Goal: Communication & Community: Answer question/provide support

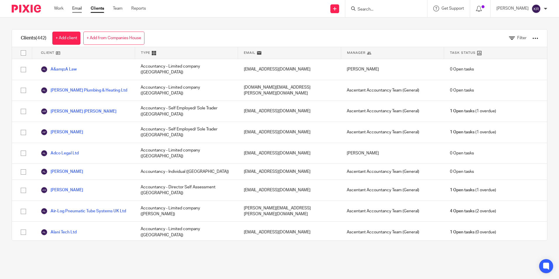
click at [75, 7] on link "Email" at bounding box center [77, 9] width 10 height 6
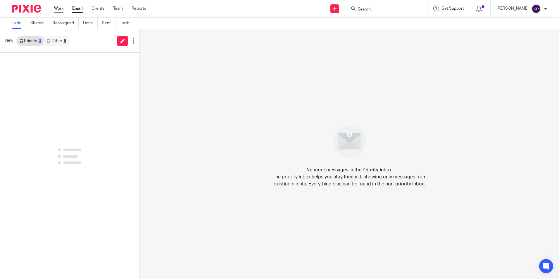
click at [58, 8] on link "Work" at bounding box center [58, 9] width 9 height 6
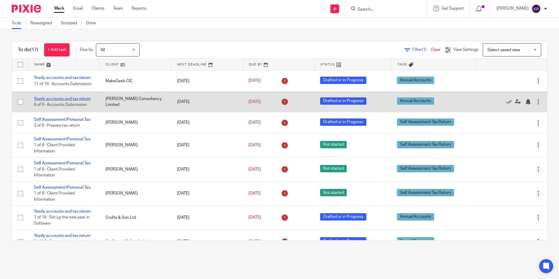
click at [62, 101] on link "Yearly accounts and tax return" at bounding box center [62, 99] width 57 height 4
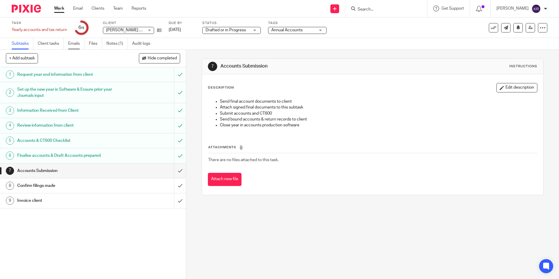
click at [77, 44] on link "Emails" at bounding box center [76, 43] width 16 height 11
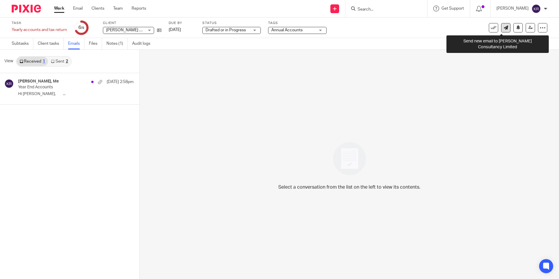
click at [504, 28] on icon at bounding box center [506, 27] width 4 height 4
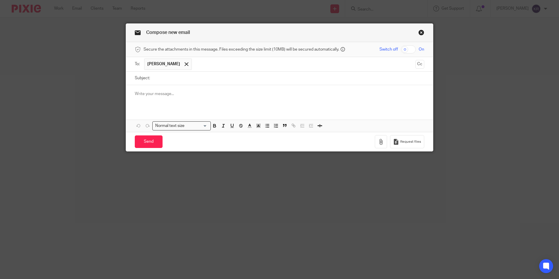
click at [161, 79] on input "Subject:" at bounding box center [289, 78] width 272 height 13
type input "Accounts and CT Returns"
click at [140, 94] on p at bounding box center [280, 94] width 290 height 6
paste div
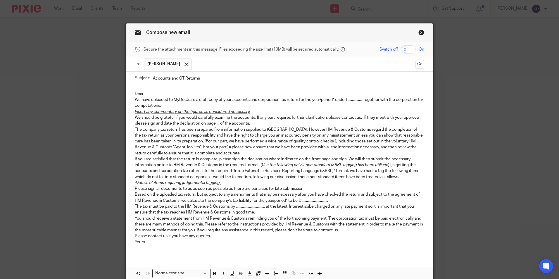
click at [144, 93] on p "Dear" at bounding box center [280, 94] width 290 height 6
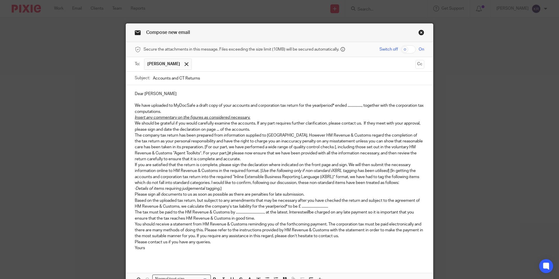
click at [346, 104] on p "We have uploaded to MyDocSafe a draft copy of your accounts and corporation tax…" at bounding box center [280, 109] width 290 height 12
click at [321, 104] on p "We have uploaded to MyDocSafe a draft copy of your accounts and corporation tax…" at bounding box center [280, 109] width 290 height 12
click at [324, 103] on p "We have uploaded to MyDocSafe a draft copy of your accounts and corporation tax…" at bounding box center [280, 109] width 290 height 12
click at [351, 105] on p "We have uploaded to MyDocSafe a draft copy of your accounts and corporation tax…" at bounding box center [280, 109] width 290 height 12
click at [190, 110] on p "We have uploaded to MyDocSafe a draft copy of your accounts and corporation tax…" at bounding box center [280, 109] width 290 height 12
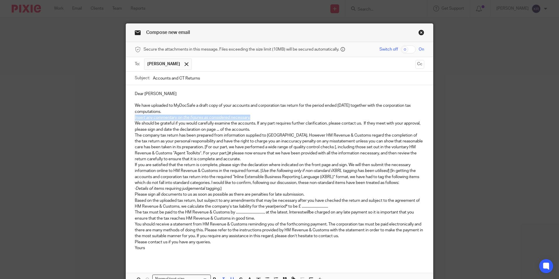
drag, startPoint x: 252, startPoint y: 116, endPoint x: 127, endPoint y: 120, distance: 124.7
click at [127, 120] on div "Dear Peter We have uploaded to MyDocSafe a draft copy of your accounts and corp…" at bounding box center [279, 173] width 307 height 176
click at [218, 129] on p "We should be grateful if you would carefully examine the accounts. If any part …" at bounding box center [280, 127] width 290 height 12
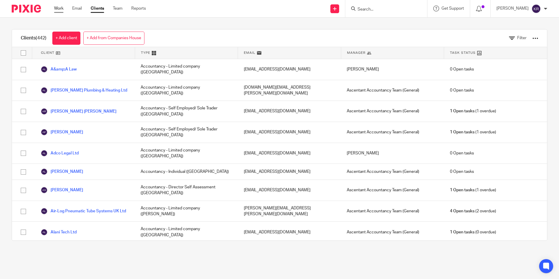
click at [58, 8] on link "Work" at bounding box center [58, 9] width 9 height 6
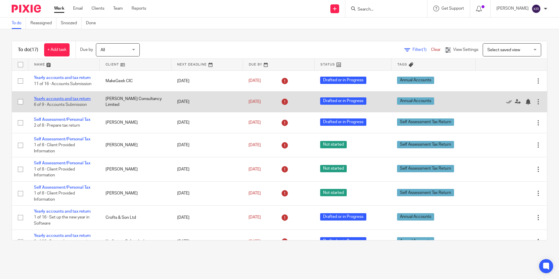
click at [72, 101] on link "Yearly accounts and tax return" at bounding box center [62, 99] width 57 height 4
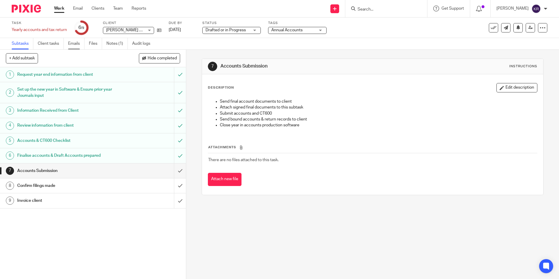
click at [75, 43] on link "Emails" at bounding box center [76, 43] width 16 height 11
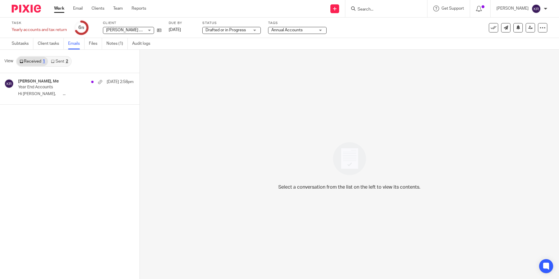
click at [61, 60] on link "Sent 2" at bounding box center [59, 61] width 23 height 9
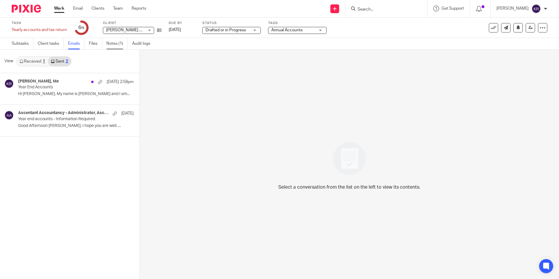
click at [107, 39] on link "Notes (1)" at bounding box center [116, 43] width 21 height 11
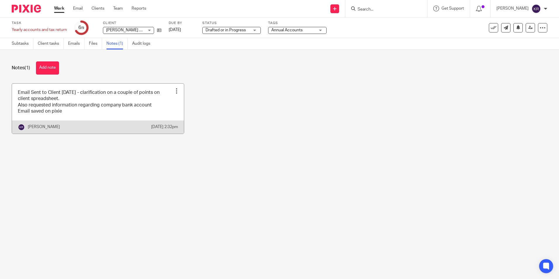
click at [174, 90] on div at bounding box center [177, 91] width 6 height 6
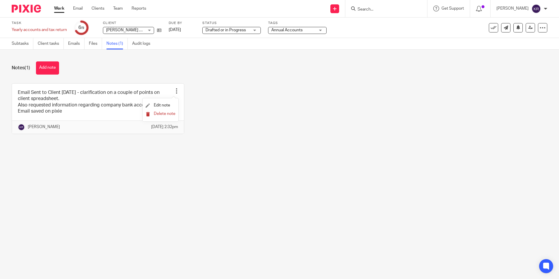
click at [170, 114] on span "Delete note" at bounding box center [165, 114] width 22 height 4
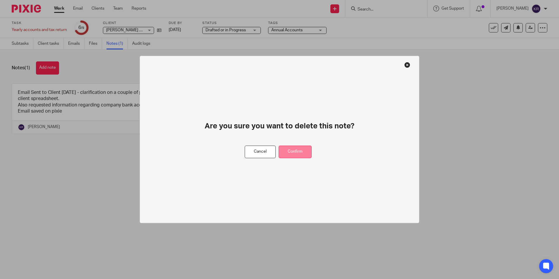
click at [300, 154] on button "Confirm" at bounding box center [295, 152] width 33 height 13
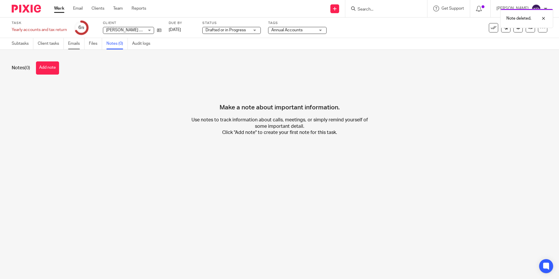
click at [78, 44] on link "Emails" at bounding box center [76, 43] width 16 height 11
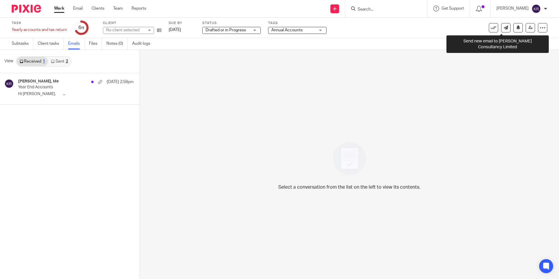
drag, startPoint x: 0, startPoint y: 0, endPoint x: 334, endPoint y: 100, distance: 348.5
click at [504, 29] on icon at bounding box center [506, 27] width 4 height 4
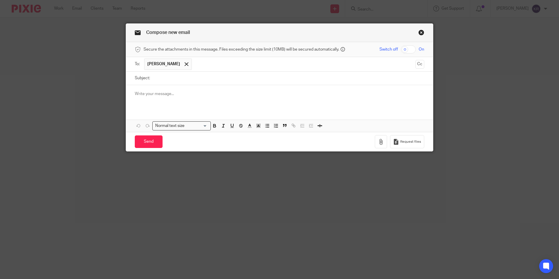
click at [168, 79] on input "Subject:" at bounding box center [289, 78] width 272 height 13
type input "Accounts & CT Returns"
paste div
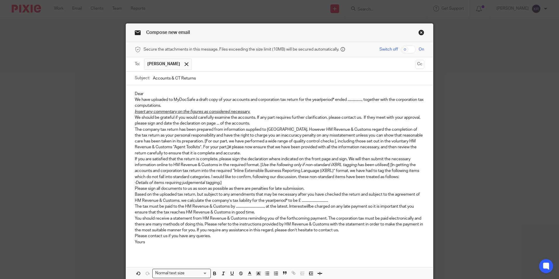
click at [154, 93] on p "Dear" at bounding box center [280, 94] width 290 height 6
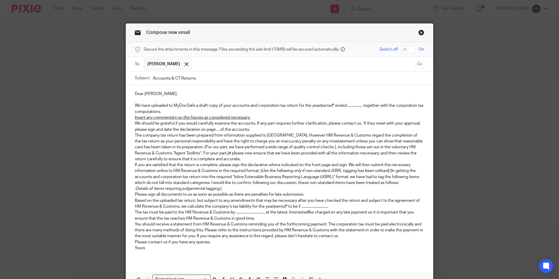
click at [320, 104] on p "We have uploaded to MyDocSafe a draft copy of your accounts and corporation tax…" at bounding box center [280, 109] width 290 height 12
click at [325, 104] on p "We have uploaded to MyDocSafe a draft copy of your accounts and corporation tax…" at bounding box center [280, 109] width 290 height 12
click at [352, 106] on p "We have uploaded to MyDocSafe a draft copy of your accounts and corporation tax…" at bounding box center [280, 109] width 290 height 12
click at [251, 116] on p "Insert any commentary on the figures as considered necessary." at bounding box center [280, 118] width 290 height 6
click at [218, 129] on p "We should be grateful if you would carefully examine the accounts. If any part …" at bounding box center [280, 127] width 290 height 12
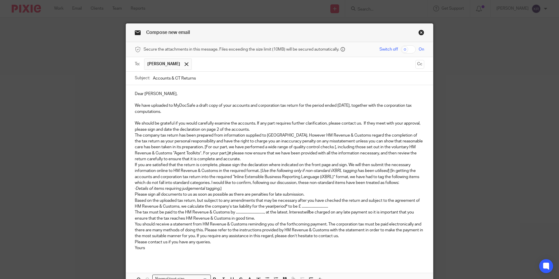
click at [251, 128] on p "We should be grateful if you would carefully examine the accounts. If any part …" at bounding box center [280, 127] width 290 height 12
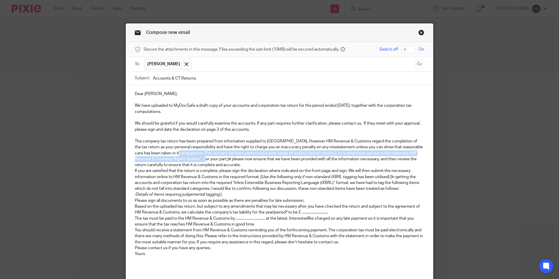
drag, startPoint x: 166, startPoint y: 151, endPoint x: 191, endPoint y: 159, distance: 26.9
click at [191, 159] on p "The company tax return has been prepared from information supplied to us. Howev…" at bounding box center [280, 153] width 290 height 30
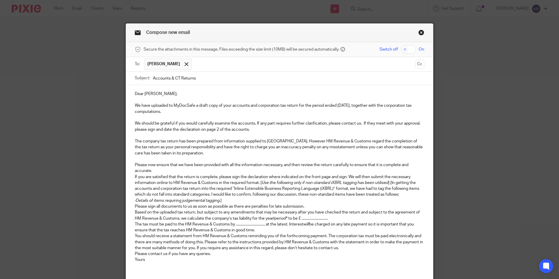
click at [155, 171] on p "Please now ensure that we have been provided with all the information necessary…" at bounding box center [280, 168] width 290 height 12
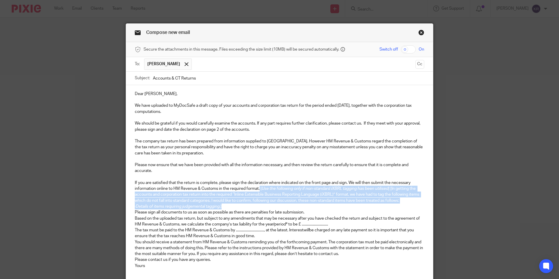
drag, startPoint x: 257, startPoint y: 188, endPoint x: 365, endPoint y: 206, distance: 109.5
click at [365, 206] on div "Dear Peter, We have uploaded to MyDocSafe a draft copy of your accounts and cor…" at bounding box center [279, 182] width 307 height 194
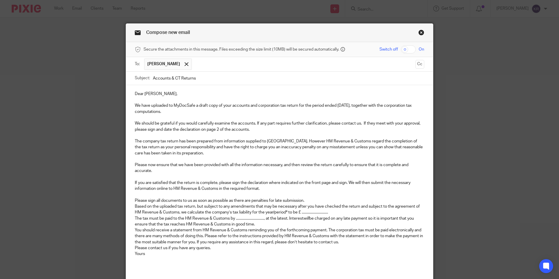
click at [310, 200] on p "Please sign all documents to us as soon as possible as there are penalties for …" at bounding box center [280, 201] width 290 height 6
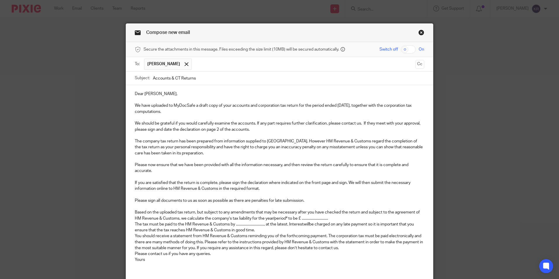
click at [273, 217] on p "Based on the uploaded tax return, but subject to any amendments that may be nec…" at bounding box center [280, 215] width 290 height 12
click at [277, 217] on p "Based on the uploaded tax return, but subject to any amendments that may be nec…" at bounding box center [280, 215] width 290 height 12
click at [321, 219] on p "Based on the uploaded tax return, but subject to any amendments that may be nec…" at bounding box center [280, 215] width 290 height 12
click at [249, 217] on p "Based on the uploaded tax return, but subject to any amendments that may be nec…" at bounding box center [280, 215] width 290 height 12
click at [278, 218] on p "Based on the uploaded tax return, but subject to any amendments that may be nec…" at bounding box center [280, 215] width 290 height 12
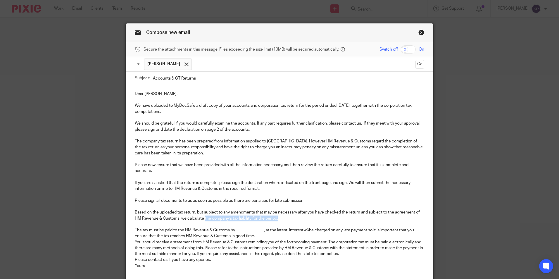
drag, startPoint x: 279, startPoint y: 217, endPoint x: 203, endPoint y: 221, distance: 76.2
click at [203, 221] on p "Based on the uploaded tax return, but subject to any amendments that may be nec…" at bounding box center [280, 215] width 290 height 12
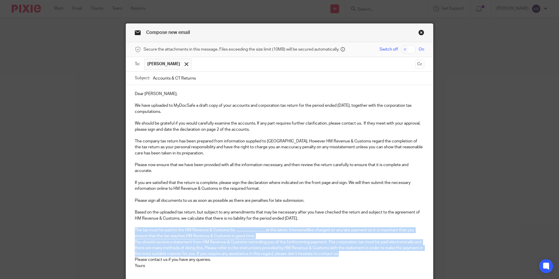
drag, startPoint x: 130, startPoint y: 229, endPoint x: 347, endPoint y: 255, distance: 218.4
click at [347, 255] on div "Dear Peter, We have uploaded to MyDocSafe a draft copy of your accounts and cor…" at bounding box center [279, 182] width 307 height 194
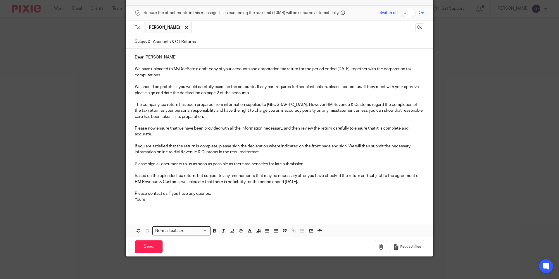
scroll to position [37, 0]
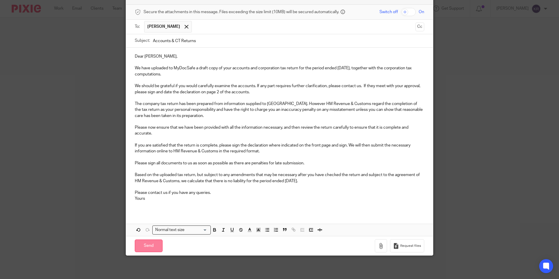
click at [147, 245] on input "Send" at bounding box center [149, 246] width 28 height 13
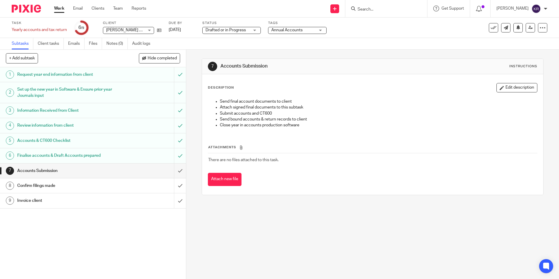
click at [60, 8] on link "Work" at bounding box center [59, 9] width 10 height 6
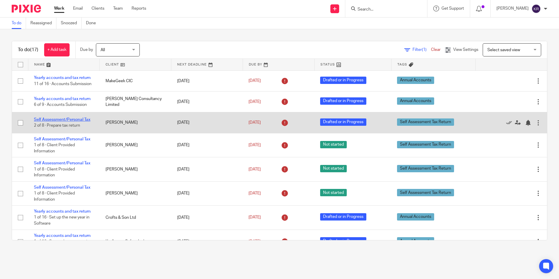
click at [68, 122] on link "Self Assessment/Personal Tax" at bounding box center [62, 120] width 56 height 4
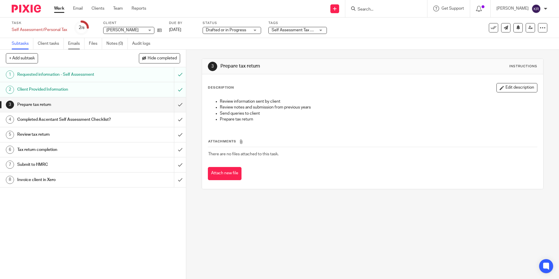
click at [75, 42] on link "Emails" at bounding box center [76, 43] width 16 height 11
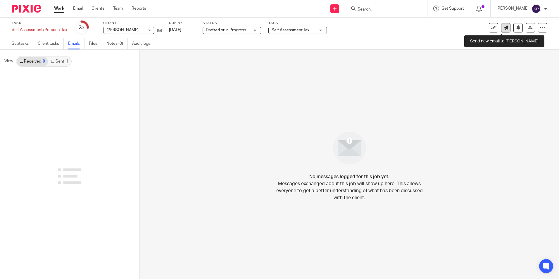
click at [504, 29] on link at bounding box center [505, 27] width 9 height 9
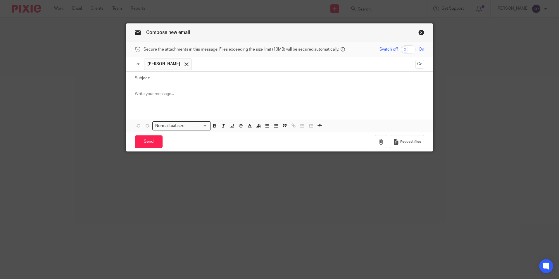
click at [165, 78] on input "Subject:" at bounding box center [289, 78] width 272 height 13
type input "Self Assessment"
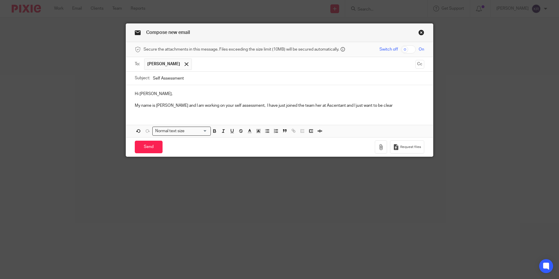
click at [308, 104] on p "My name is [PERSON_NAME] and I am working on your self assessment, I have just …" at bounding box center [280, 106] width 290 height 6
click at [325, 104] on p "My name is [PERSON_NAME] and I am working on your self assessment, I have just …" at bounding box center [280, 106] width 290 height 6
click at [386, 106] on p "My name is Kimberley and I am working on your self assessment, I have just join…" at bounding box center [280, 106] width 290 height 6
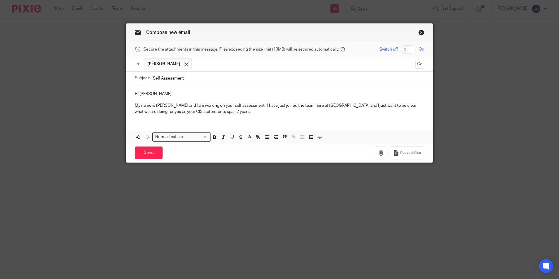
drag, startPoint x: 176, startPoint y: 111, endPoint x: 184, endPoint y: 111, distance: 8.2
click at [175, 111] on p "My name is Kimberley and I am working on your self assessment, I have just join…" at bounding box center [280, 109] width 290 height 12
click at [208, 113] on p "My name is Kimberley and I am working on your self assessment, I have just join…" at bounding box center [280, 109] width 290 height 12
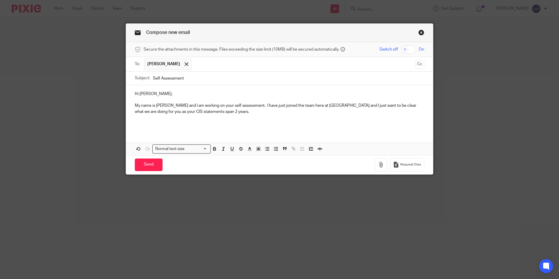
click at [222, 114] on p "My name is Kimberley and I am working on your self assessment, I have just join…" at bounding box center [280, 109] width 290 height 12
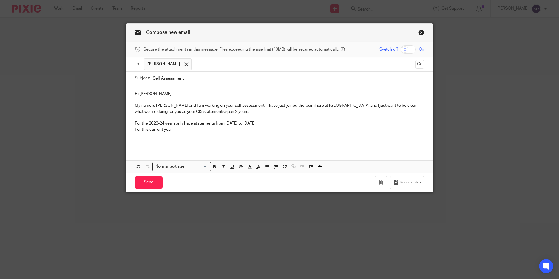
click at [178, 127] on p "For this current year" at bounding box center [280, 130] width 290 height 6
click at [302, 128] on p "For this current year I only have 3 statements, one for December 2024, one for …" at bounding box center [280, 130] width 290 height 6
click at [347, 129] on p "For this current year I only have 3 statements, one for December 2024, one for …" at bounding box center [280, 130] width 290 height 6
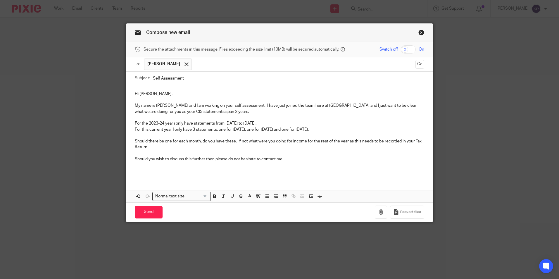
click at [173, 123] on p "For the 2023-24 year i only have statements from January 2024 to April 2024." at bounding box center [280, 124] width 290 height 6
click at [157, 214] on input "Send" at bounding box center [149, 212] width 28 height 13
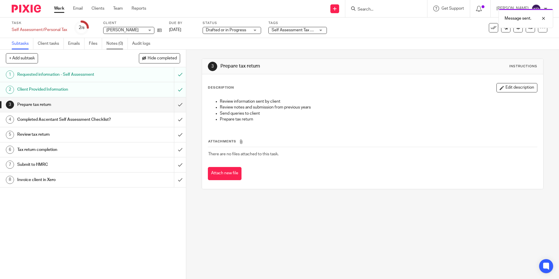
click at [109, 44] on link "Notes (0)" at bounding box center [116, 43] width 21 height 11
click at [115, 43] on link "Notes (0)" at bounding box center [116, 43] width 21 height 11
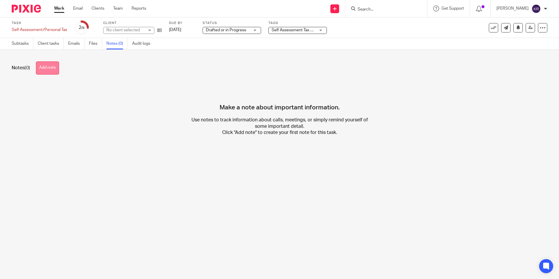
click at [44, 69] on button "Add note" at bounding box center [47, 67] width 23 height 13
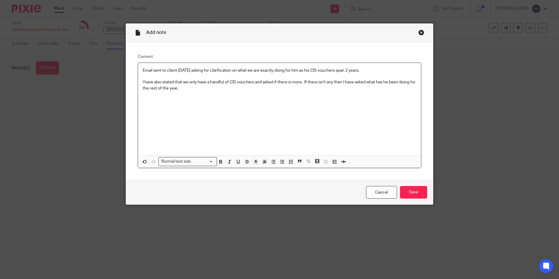
click at [186, 89] on p "I have also stated that we only have a handful of CIS vouchers and asked if the…" at bounding box center [280, 85] width 274 height 12
click at [417, 193] on input "Save" at bounding box center [413, 192] width 27 height 13
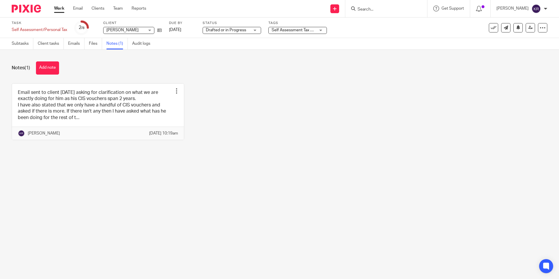
click at [59, 8] on link "Work" at bounding box center [59, 9] width 10 height 6
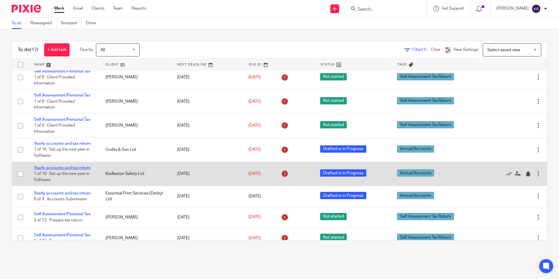
scroll to position [117, 0]
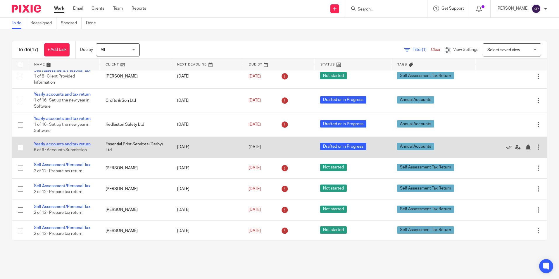
click at [73, 146] on link "Yearly accounts and tax return" at bounding box center [62, 144] width 57 height 4
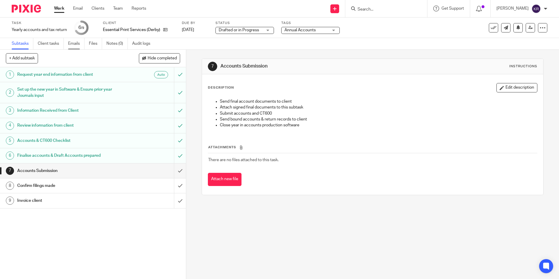
click at [73, 42] on link "Emails" at bounding box center [76, 43] width 16 height 11
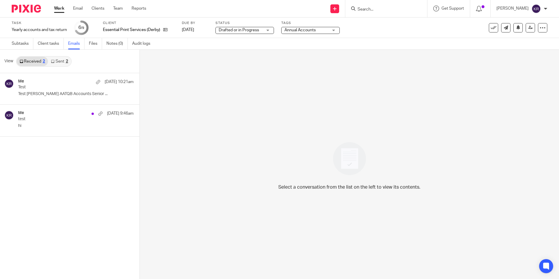
click at [61, 61] on link "Sent 2" at bounding box center [59, 61] width 23 height 9
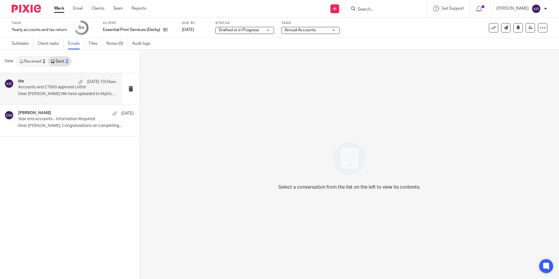
click at [70, 94] on p "Dear Yvonne We have uploaded to MyDocSafe a..." at bounding box center [67, 94] width 98 height 5
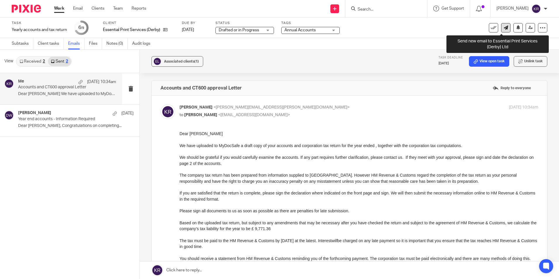
click at [504, 27] on icon at bounding box center [506, 27] width 4 height 4
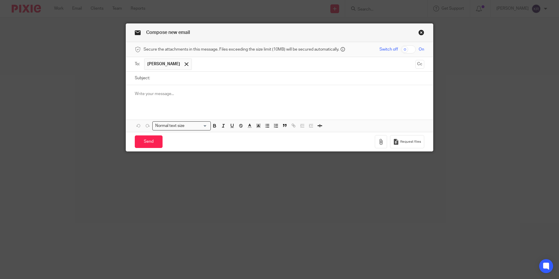
click at [176, 76] on input "Subject:" at bounding box center [289, 78] width 272 height 13
type input "Accounts"
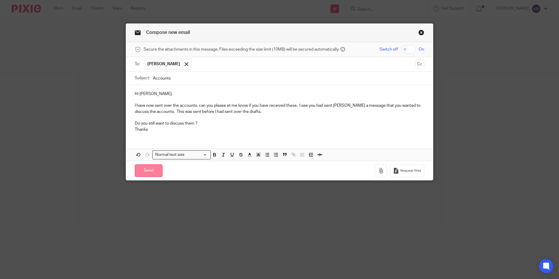
click at [148, 172] on input "Send" at bounding box center [149, 170] width 28 height 13
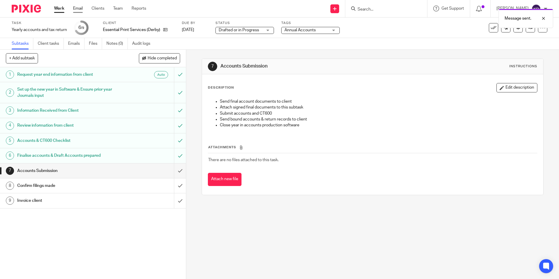
click at [75, 7] on link "Email" at bounding box center [78, 9] width 10 height 6
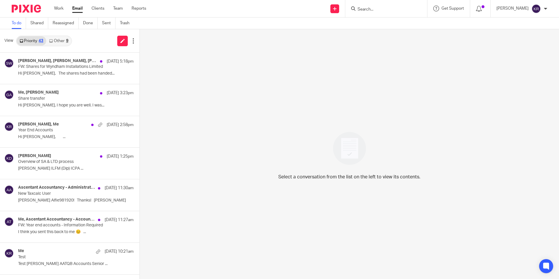
click at [60, 40] on link "Other 9" at bounding box center [58, 40] width 25 height 9
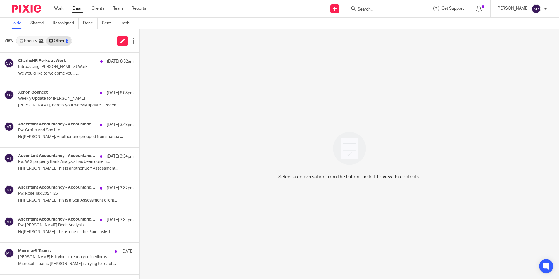
click at [35, 42] on link "Priority 43" at bounding box center [32, 40] width 30 height 9
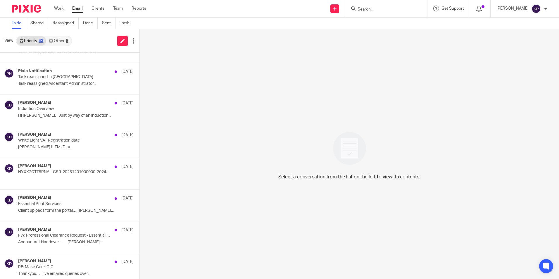
scroll to position [1137, 0]
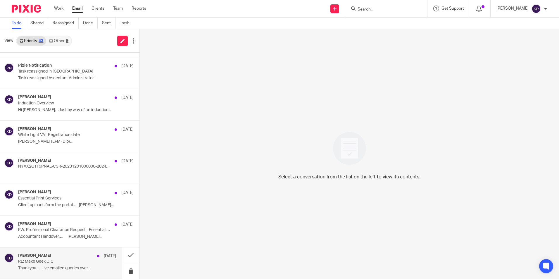
click at [51, 267] on p "Thankyou… I’ve emailed queries over..." at bounding box center [67, 268] width 98 height 5
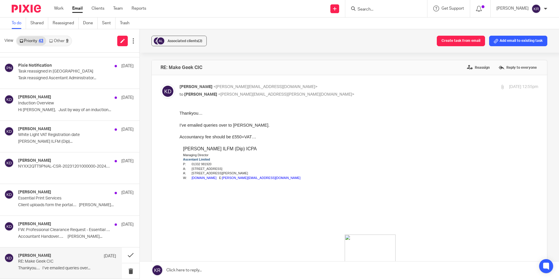
scroll to position [0, 0]
click at [124, 256] on button at bounding box center [131, 256] width 18 height 16
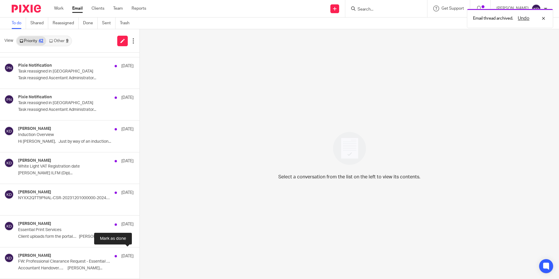
scroll to position [1105, 0]
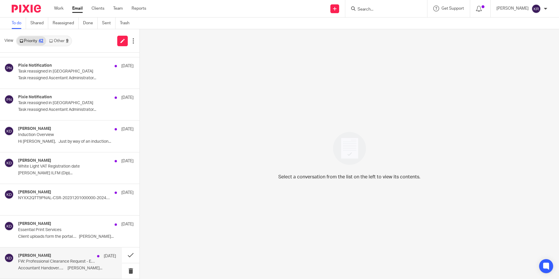
click at [77, 262] on p "FW: Professional Clearance Request - Essential Print Services (Derby) Ltd | Yvo…" at bounding box center [57, 261] width 78 height 5
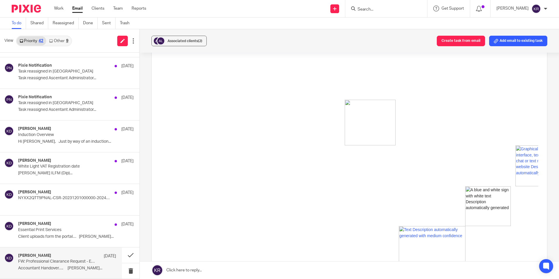
scroll to position [0, 0]
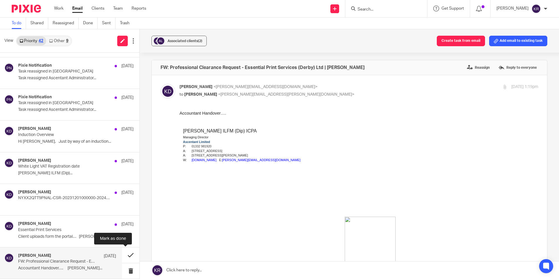
click at [127, 256] on button at bounding box center [131, 256] width 18 height 16
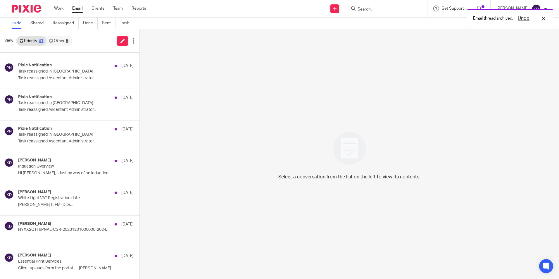
scroll to position [1073, 0]
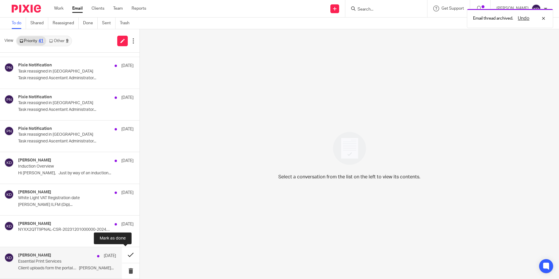
click at [125, 255] on button at bounding box center [131, 255] width 18 height 16
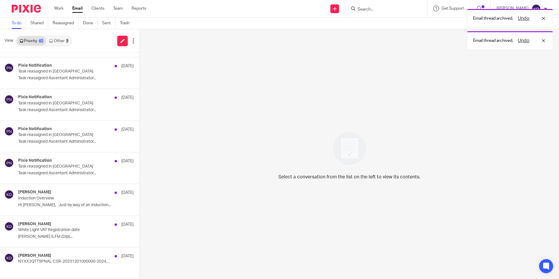
scroll to position [1042, 0]
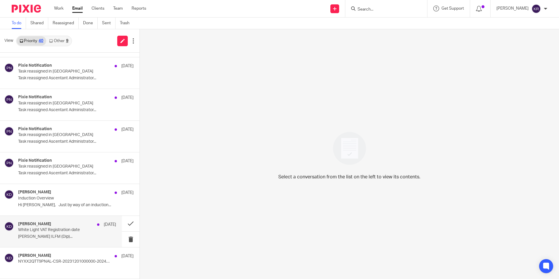
click at [93, 230] on div "Kevin Drew 11 Aug White Light VAT Registration date Kevin Drew ILFM (Dip)..." at bounding box center [67, 232] width 98 height 20
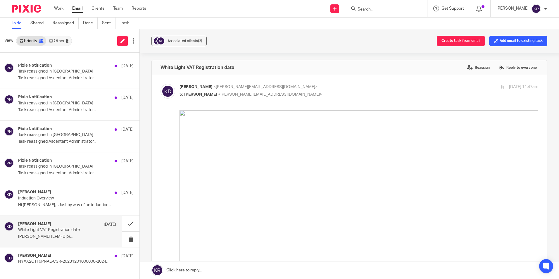
scroll to position [0, 0]
click at [74, 205] on p "Hi Kim, Just by way of an induction..." at bounding box center [67, 205] width 98 height 5
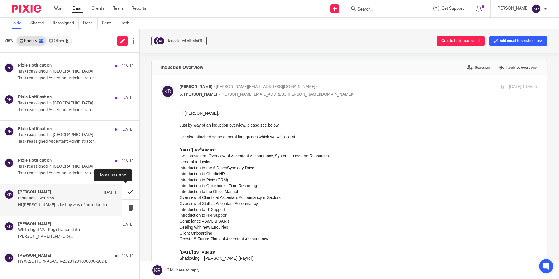
click at [125, 193] on button at bounding box center [131, 192] width 18 height 16
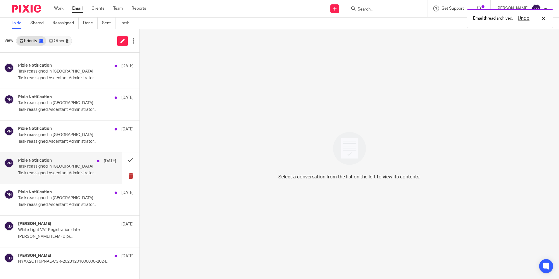
scroll to position [1010, 0]
click at [85, 166] on p "Task reassigned in Pixie" at bounding box center [57, 166] width 78 height 5
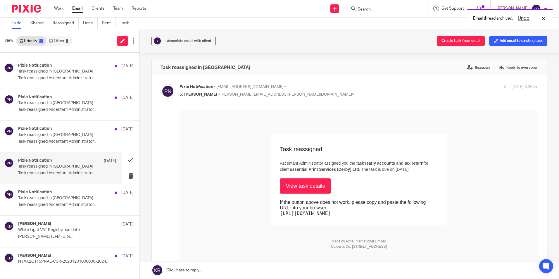
scroll to position [0, 0]
click at [125, 160] on button at bounding box center [131, 160] width 18 height 16
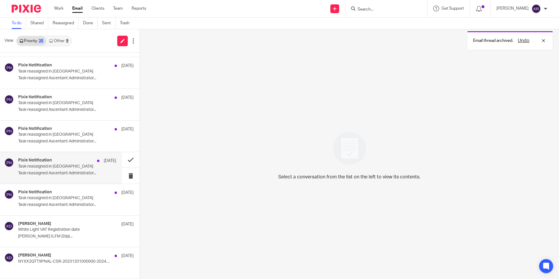
scroll to position [978, 0]
click at [109, 162] on p "15 Aug" at bounding box center [110, 161] width 12 height 6
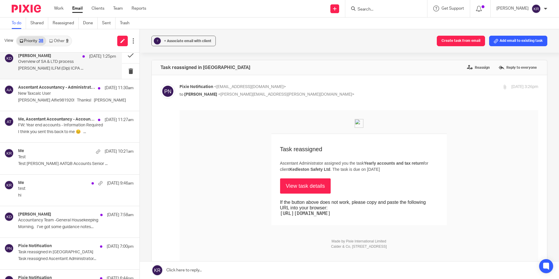
scroll to position [0, 0]
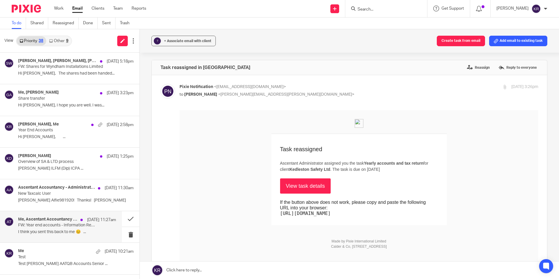
click at [44, 222] on h4 "Me, Ascentant Accountancy - Accountancy Team" at bounding box center [47, 219] width 59 height 5
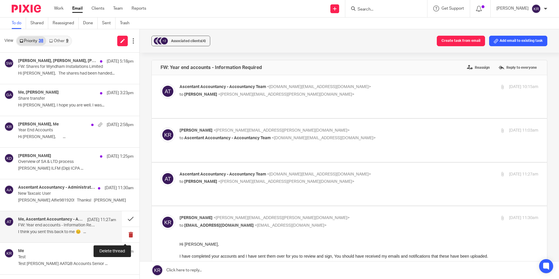
click at [126, 231] on button at bounding box center [131, 235] width 18 height 16
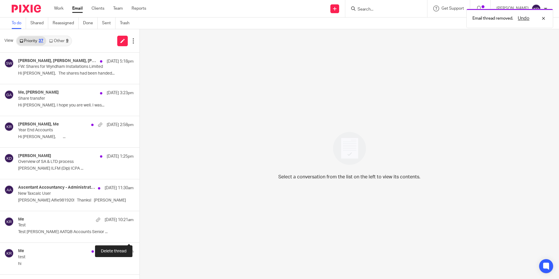
click at [140, 233] on button at bounding box center [142, 235] width 5 height 16
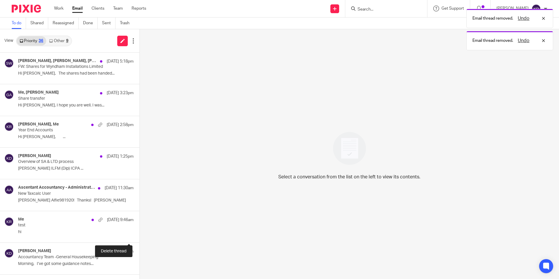
click at [140, 233] on button at bounding box center [142, 235] width 5 height 16
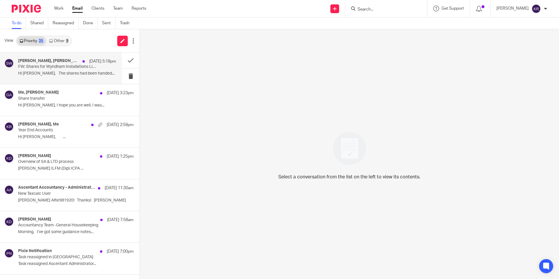
click at [82, 75] on p "Hi Gayle, The shares had been handed..." at bounding box center [67, 73] width 98 height 5
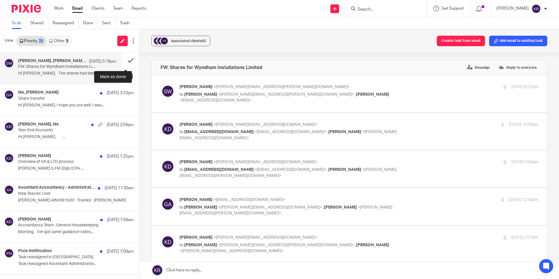
click at [125, 60] on button at bounding box center [131, 61] width 18 height 16
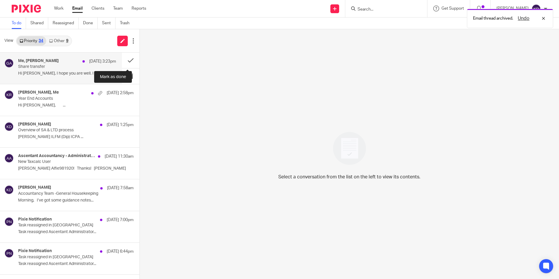
click at [125, 61] on button at bounding box center [131, 61] width 18 height 16
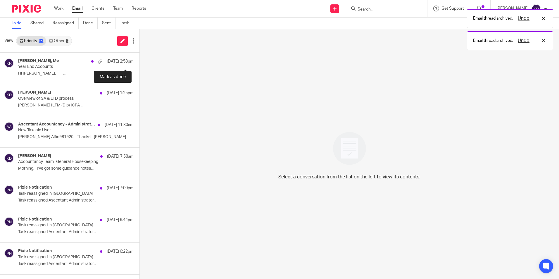
click at [140, 62] on button at bounding box center [142, 61] width 5 height 16
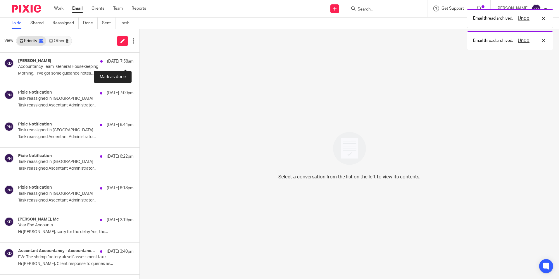
click at [140, 62] on button at bounding box center [142, 61] width 5 height 16
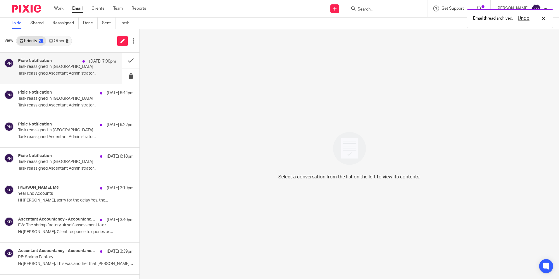
click at [51, 75] on p "Task reassigned Ascentant Administrator..." at bounding box center [67, 73] width 98 height 5
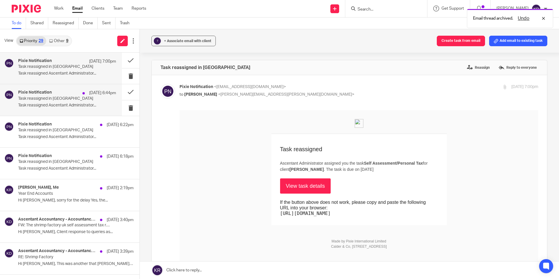
click at [46, 96] on div "Pixie Notification 19 Aug 6:44pm" at bounding box center [67, 93] width 98 height 6
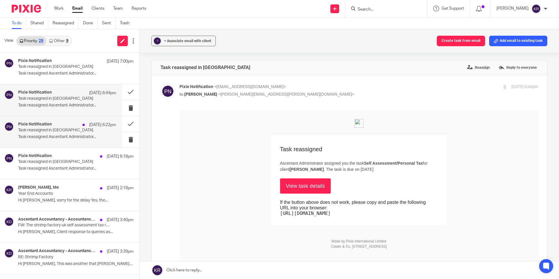
click at [39, 131] on p "Task reassigned in Pixie" at bounding box center [57, 130] width 78 height 5
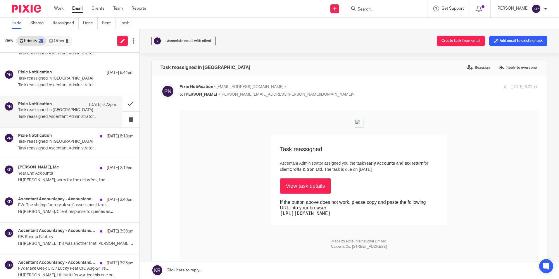
scroll to position [29, 0]
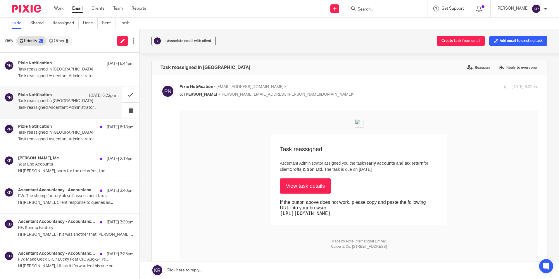
click at [39, 131] on p "Task reassigned in Pixie" at bounding box center [64, 132] width 92 height 5
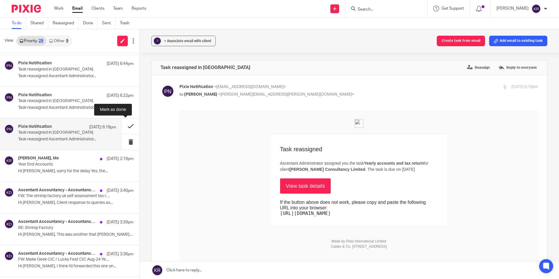
click at [126, 127] on button at bounding box center [131, 126] width 18 height 16
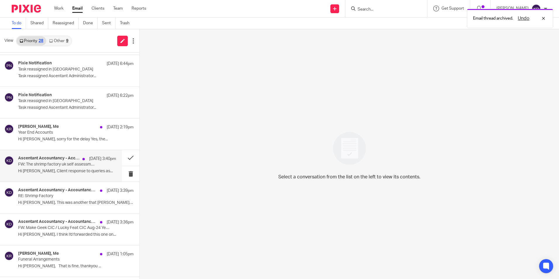
click at [59, 164] on p "FW: The shrimp factory uk self assessment tax return" at bounding box center [57, 164] width 78 height 5
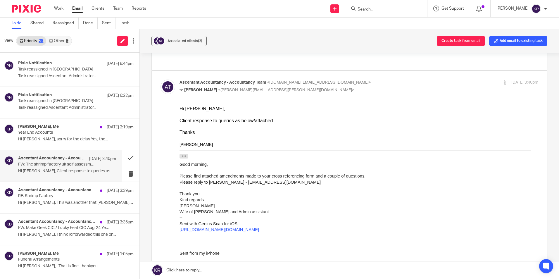
scroll to position [59, 0]
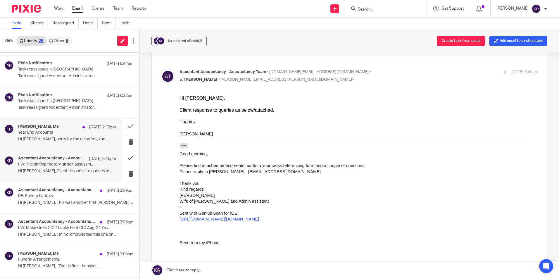
click at [53, 137] on p "Hi Kimberley, sorry for the delay Yes, the..." at bounding box center [67, 139] width 98 height 5
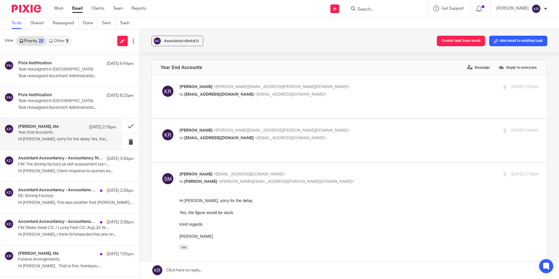
scroll to position [0, 0]
click at [124, 128] on button at bounding box center [131, 126] width 18 height 16
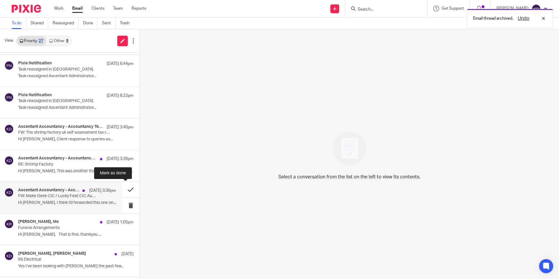
click at [126, 189] on button at bounding box center [131, 190] width 18 height 16
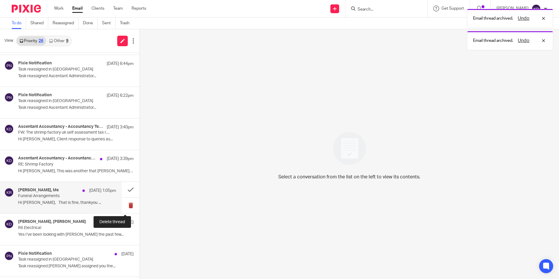
click at [125, 203] on button at bounding box center [131, 206] width 18 height 16
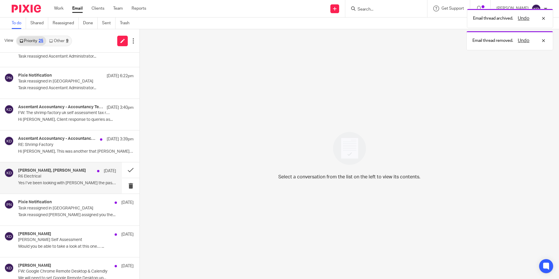
scroll to position [59, 0]
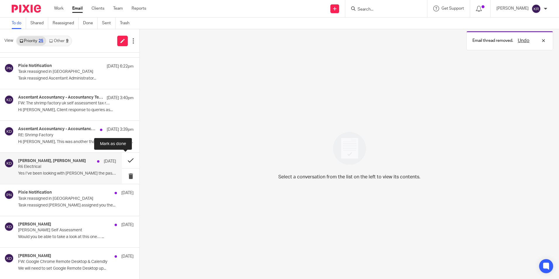
click at [126, 161] on button at bounding box center [131, 161] width 18 height 16
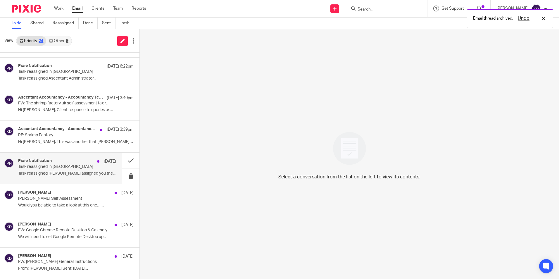
click at [72, 173] on p "Task reassigned Kevin Drew assigned you the..." at bounding box center [67, 173] width 98 height 5
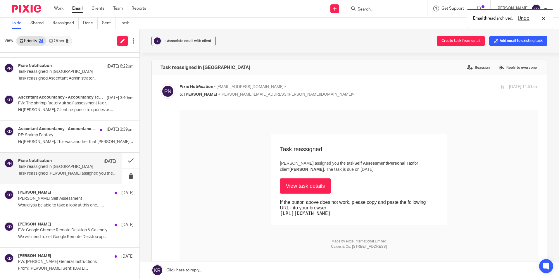
scroll to position [0, 0]
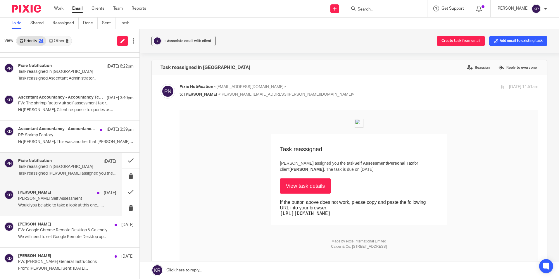
click at [62, 197] on p "Michelle Bell Self Assessment" at bounding box center [57, 198] width 78 height 5
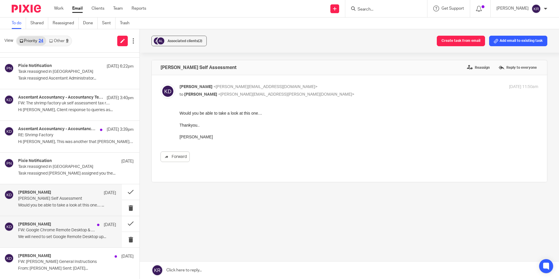
click at [51, 235] on p "We will need to set Google Remote Desktop up..." at bounding box center [67, 237] width 98 height 5
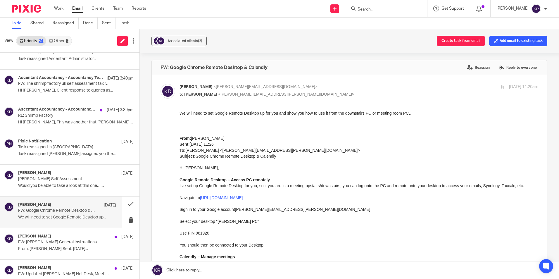
scroll to position [88, 0]
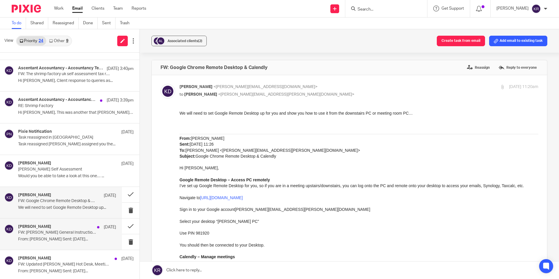
click at [53, 229] on div "Kevin Drew 16 Aug" at bounding box center [67, 227] width 98 height 6
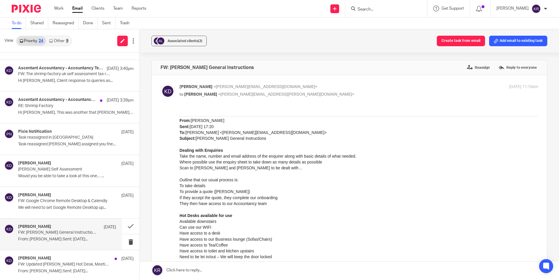
scroll to position [0, 0]
click at [126, 227] on button at bounding box center [131, 227] width 18 height 16
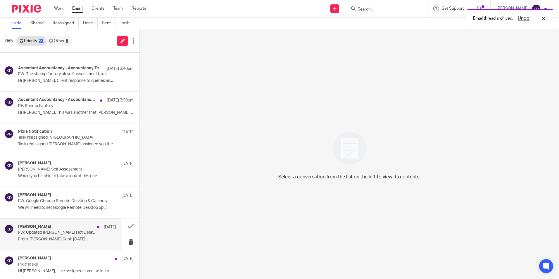
click at [64, 229] on div "Kevin Drew 16 Aug" at bounding box center [67, 227] width 98 height 6
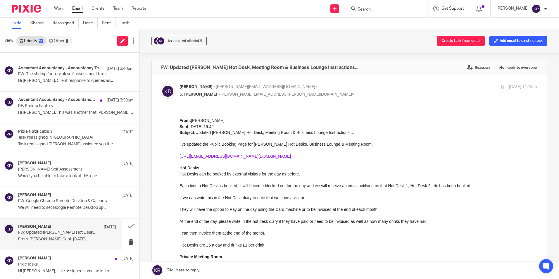
click at [222, 157] on link "https://outlook.office365.com/book/AscentantMeetingHotDeskBookings@ascentant.co…" at bounding box center [235, 156] width 111 height 5
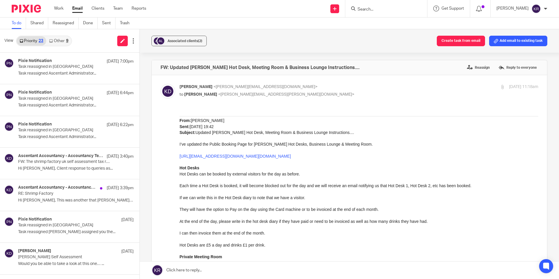
click at [56, 44] on link "Other 9" at bounding box center [58, 40] width 25 height 9
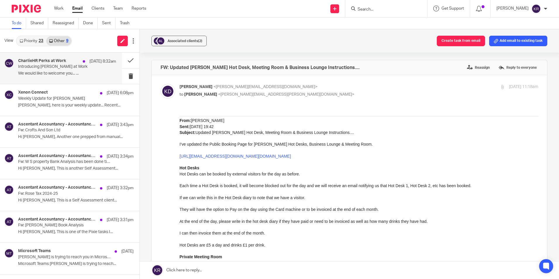
click at [91, 67] on p "Introducing CharlieHR Perks at Work" at bounding box center [57, 66] width 78 height 5
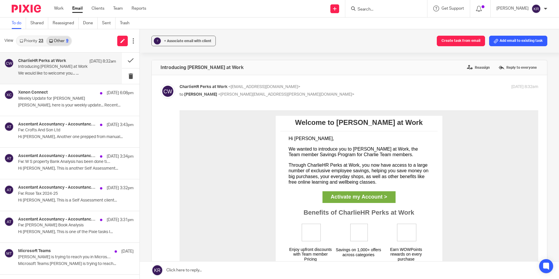
scroll to position [29, 0]
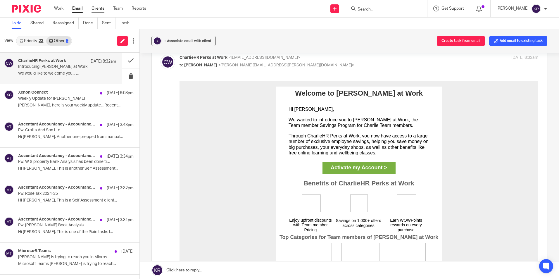
click at [98, 11] on link "Clients" at bounding box center [98, 9] width 13 height 6
click at [62, 8] on link "Work" at bounding box center [58, 9] width 9 height 6
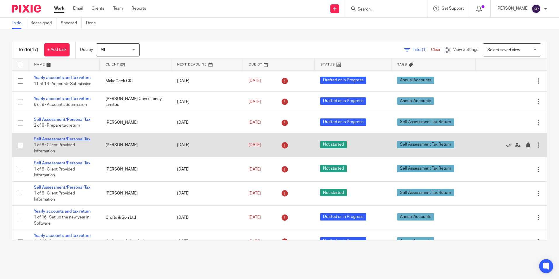
click at [72, 141] on link "Self Assessment/Personal Tax" at bounding box center [62, 139] width 56 height 4
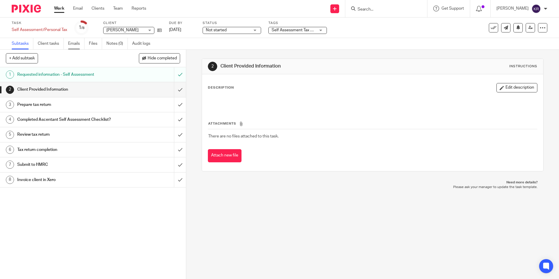
click at [76, 44] on link "Emails" at bounding box center [76, 43] width 16 height 11
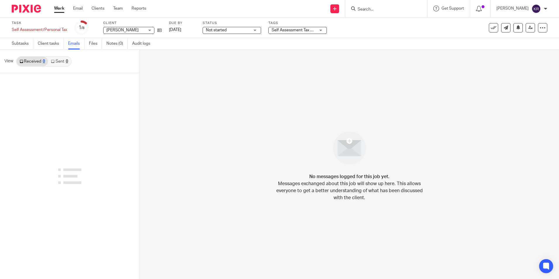
click at [87, 41] on ul "Subtasks Client tasks Emails Files Notes (0) Audit logs" at bounding box center [85, 43] width 147 height 11
click at [92, 43] on link "Files" at bounding box center [95, 43] width 13 height 11
drag, startPoint x: 49, startPoint y: 44, endPoint x: 44, endPoint y: 44, distance: 4.7
click at [49, 44] on link "Client tasks" at bounding box center [51, 43] width 26 height 11
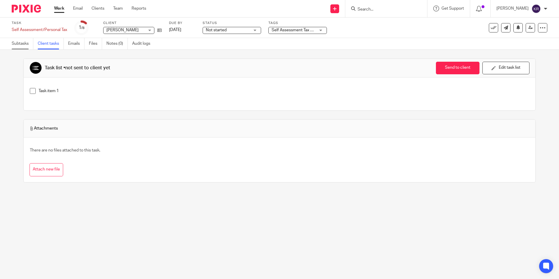
click at [19, 42] on link "Subtasks" at bounding box center [23, 43] width 22 height 11
